Goal: Connect with others: Participate in discussion

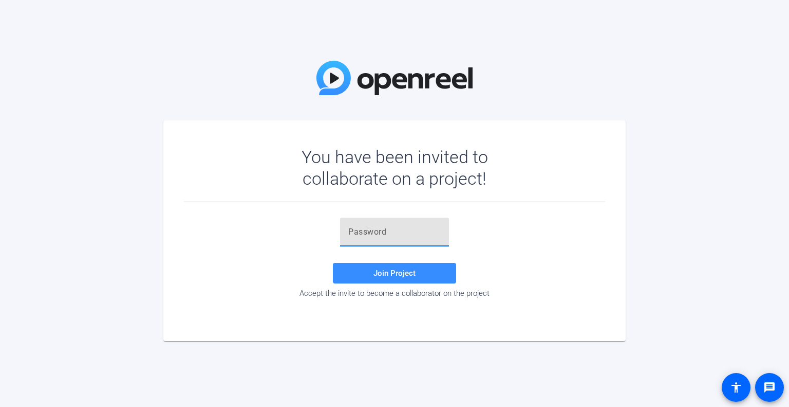
click at [425, 234] on input "text" at bounding box center [394, 232] width 93 height 12
paste input ";sbbRv"
type input ";sbbRv"
click at [399, 270] on span "Join Project" at bounding box center [395, 272] width 42 height 9
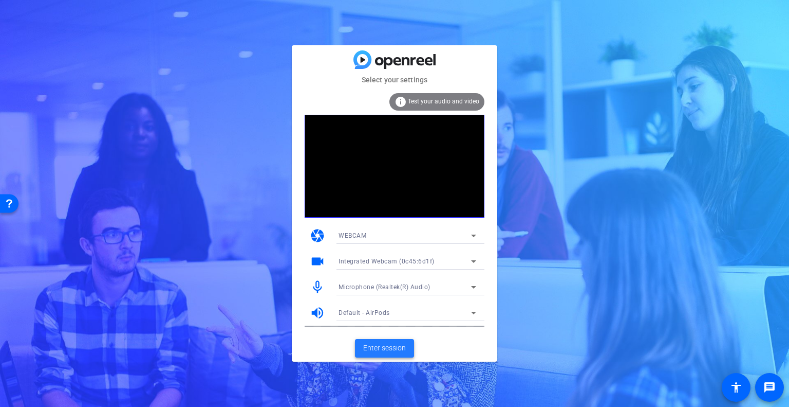
click at [381, 351] on span "Enter session" at bounding box center [384, 347] width 43 height 11
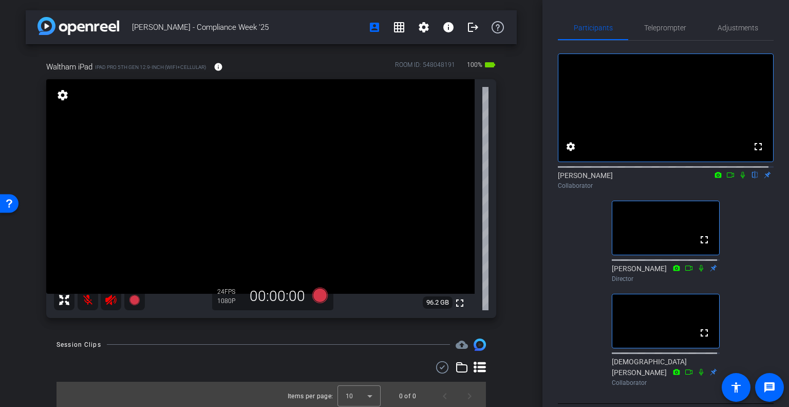
scroll to position [19, 0]
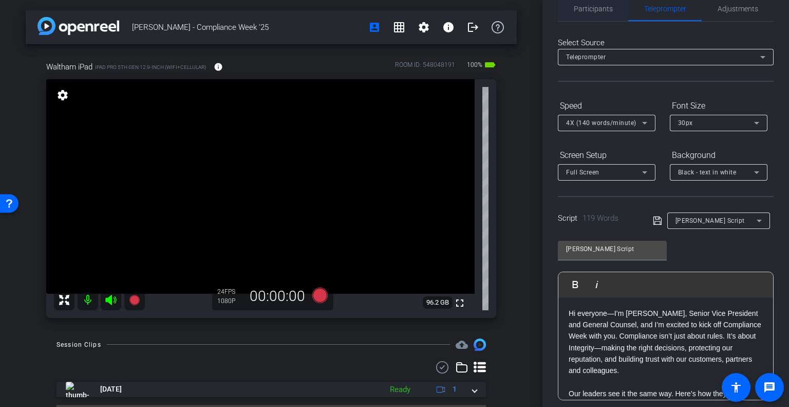
click at [595, 15] on span "Participants" at bounding box center [593, 8] width 39 height 25
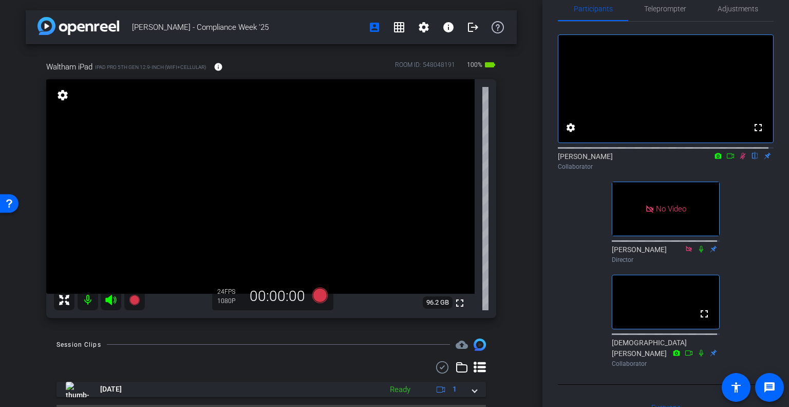
click at [727, 159] on icon at bounding box center [731, 155] width 8 height 7
click at [740, 158] on icon at bounding box center [743, 156] width 6 height 6
click at [727, 159] on icon at bounding box center [731, 155] width 8 height 7
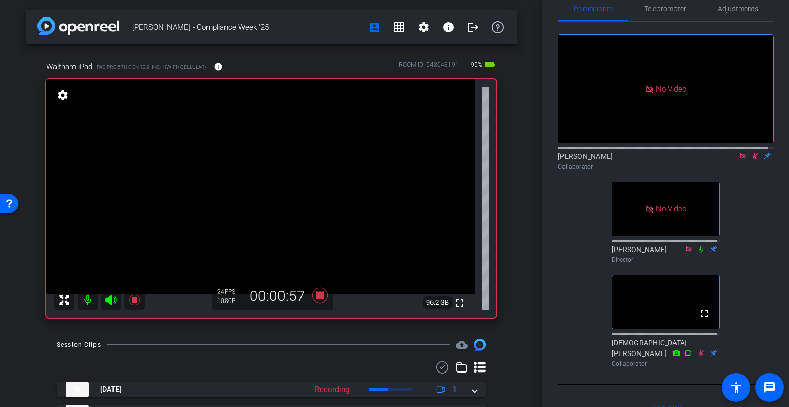
click at [739, 159] on icon at bounding box center [743, 155] width 8 height 7
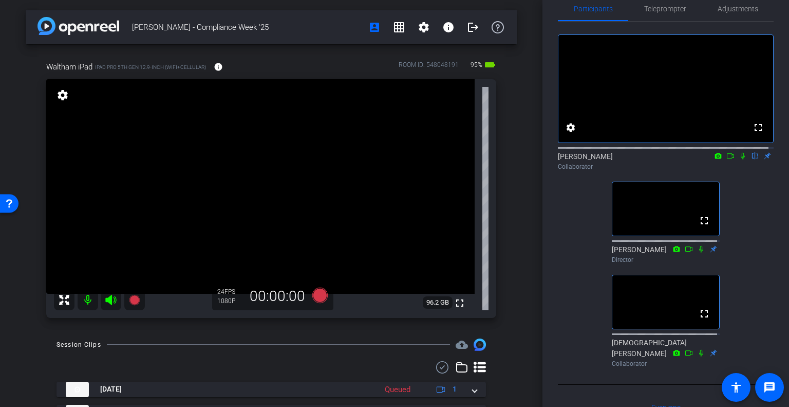
click at [739, 159] on icon at bounding box center [743, 155] width 8 height 7
click at [741, 159] on icon at bounding box center [744, 156] width 6 height 7
